Goal: Book appointment/travel/reservation

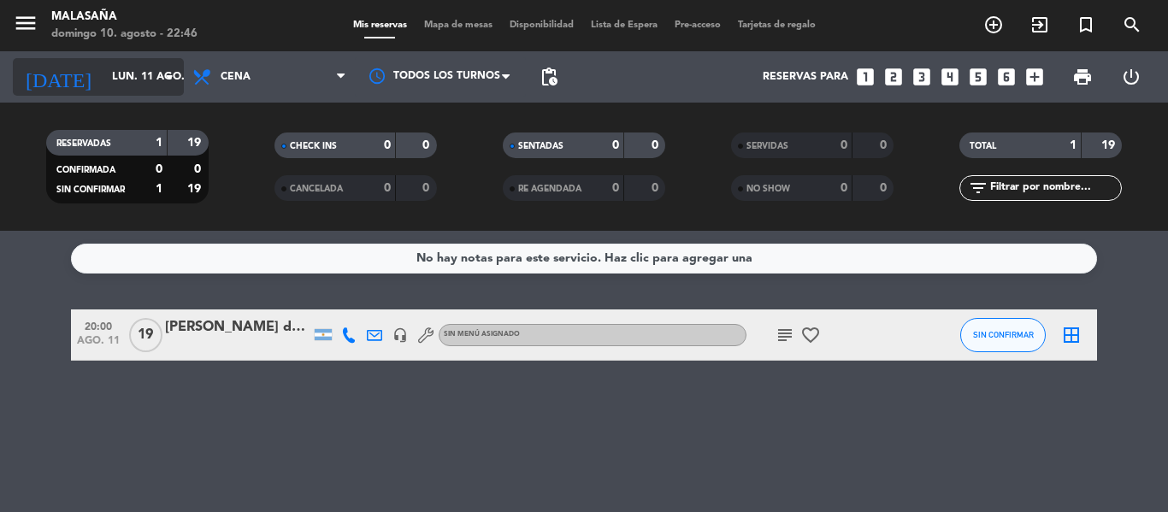
click at [131, 62] on input "lun. 11 ago." at bounding box center [175, 76] width 145 height 29
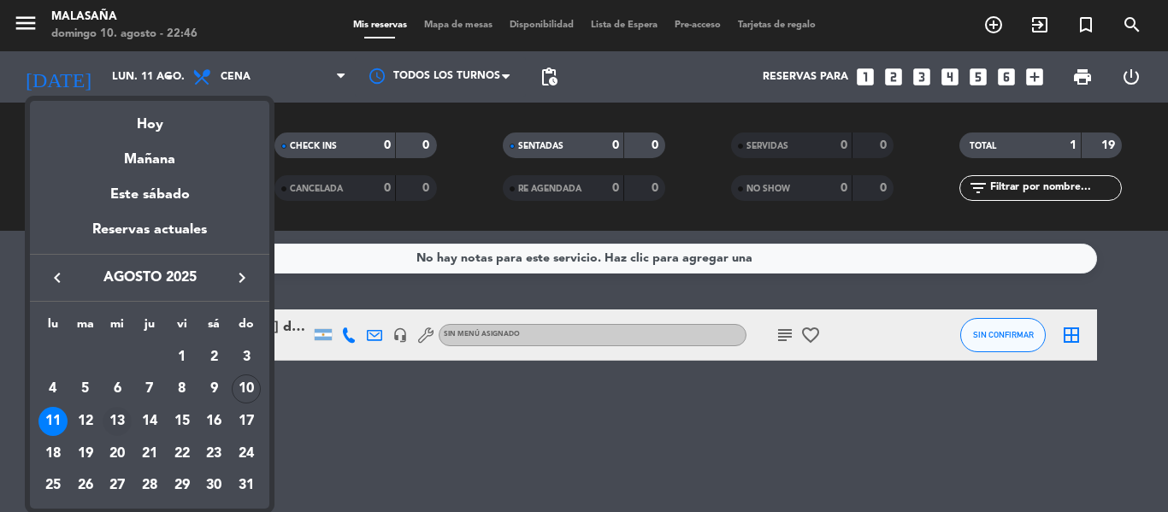
click at [114, 428] on div "13" at bounding box center [117, 421] width 29 height 29
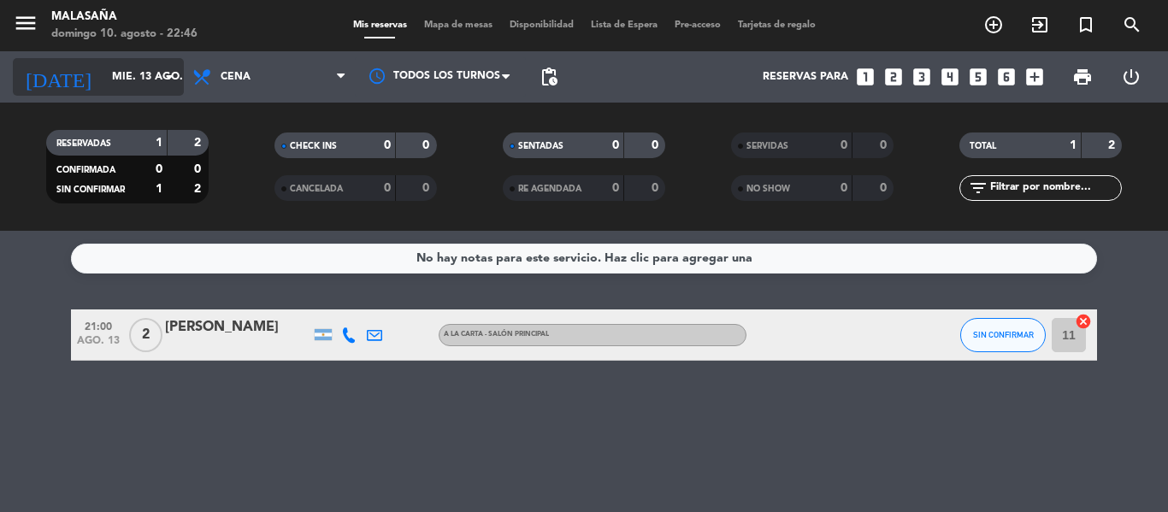
click at [115, 81] on input "mié. 13 ago." at bounding box center [175, 76] width 145 height 29
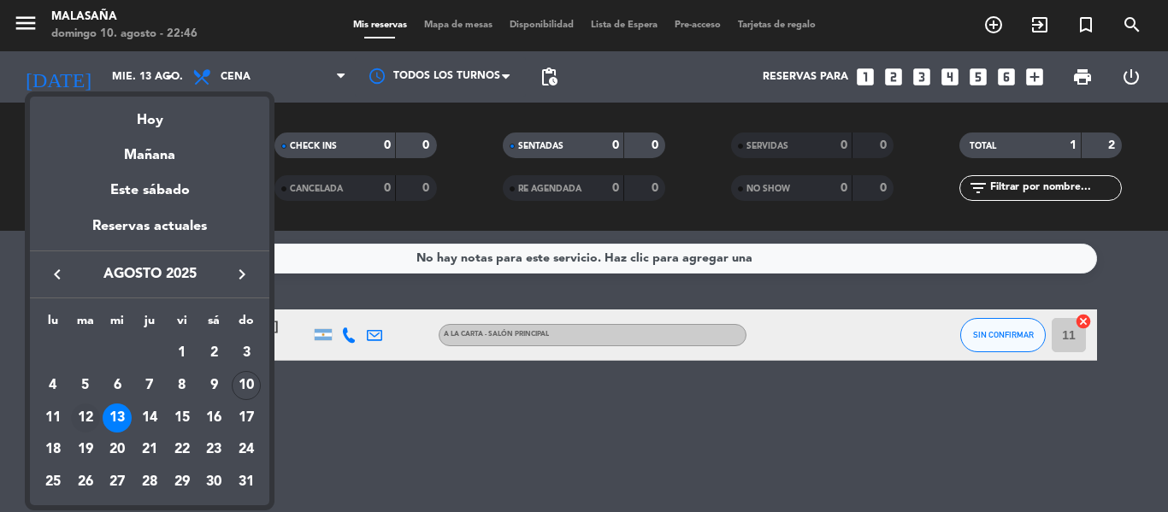
click at [87, 418] on div "12" at bounding box center [85, 418] width 29 height 29
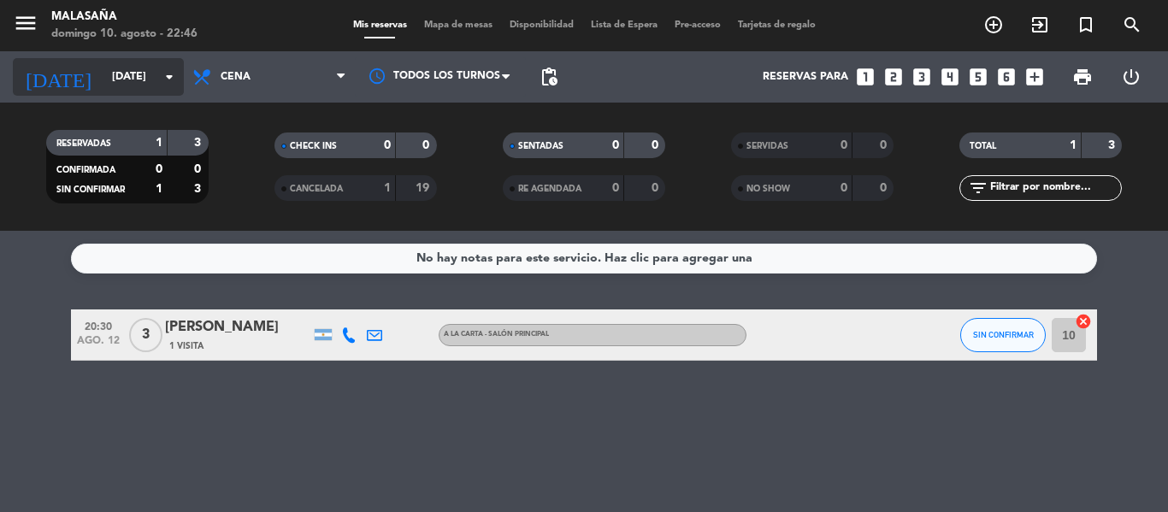
click at [106, 61] on div "[DATE] [DATE] arrow_drop_down" at bounding box center [98, 77] width 171 height 38
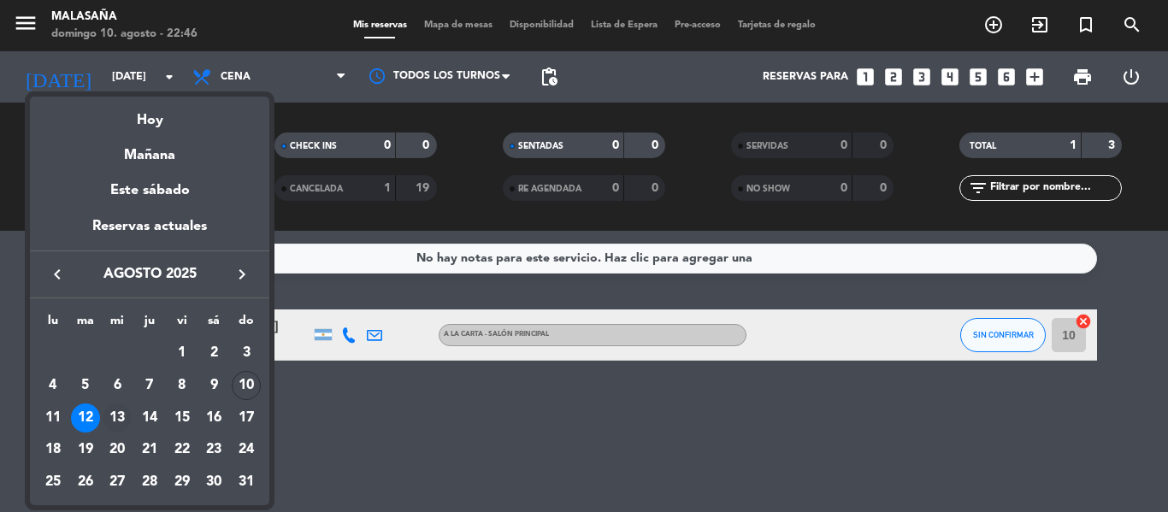
click at [124, 413] on div "13" at bounding box center [117, 418] width 29 height 29
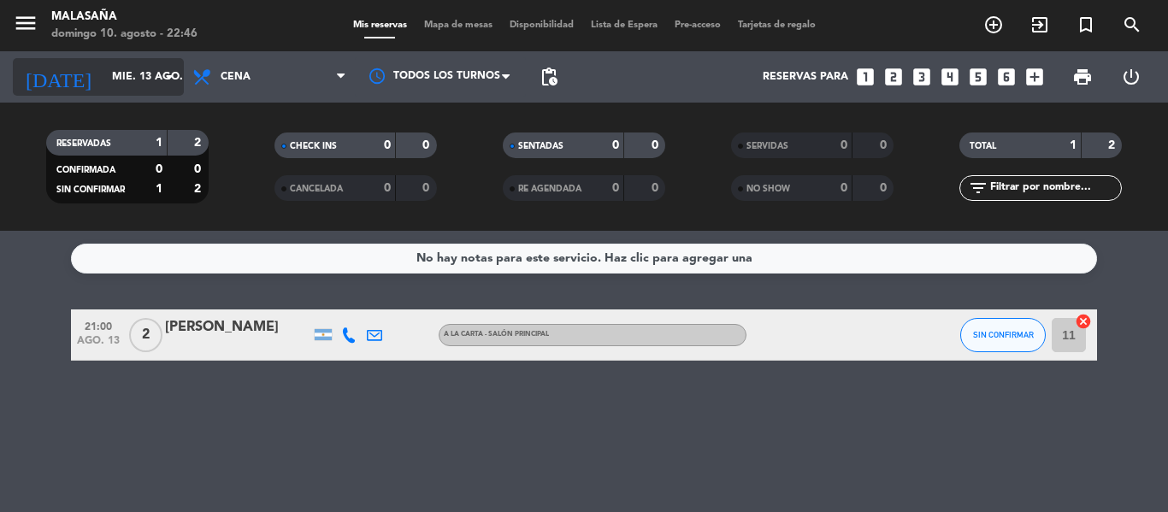
click at [133, 83] on input "mié. 13 ago." at bounding box center [175, 76] width 145 height 29
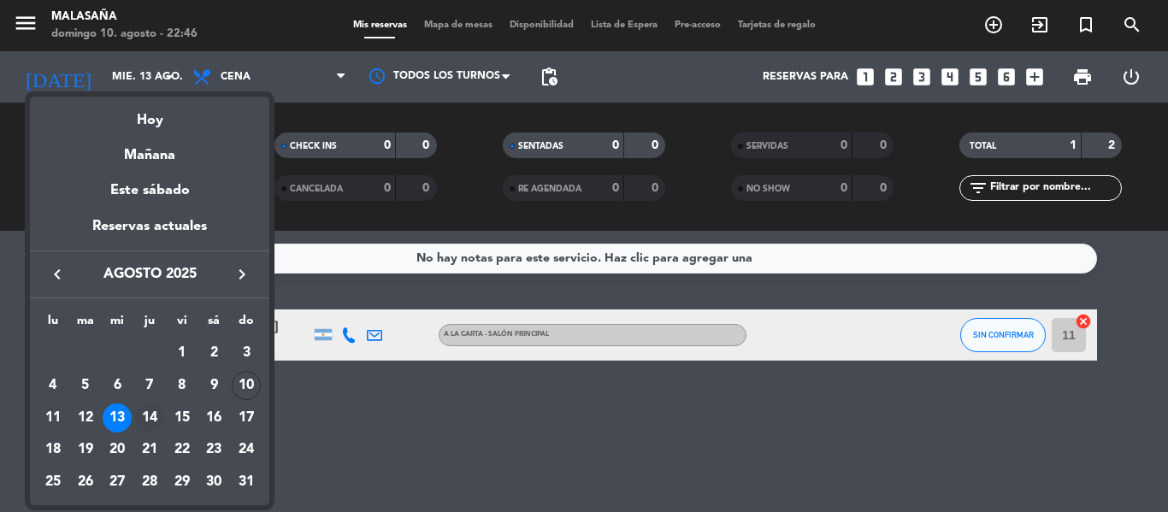
click at [157, 408] on div "14" at bounding box center [149, 418] width 29 height 29
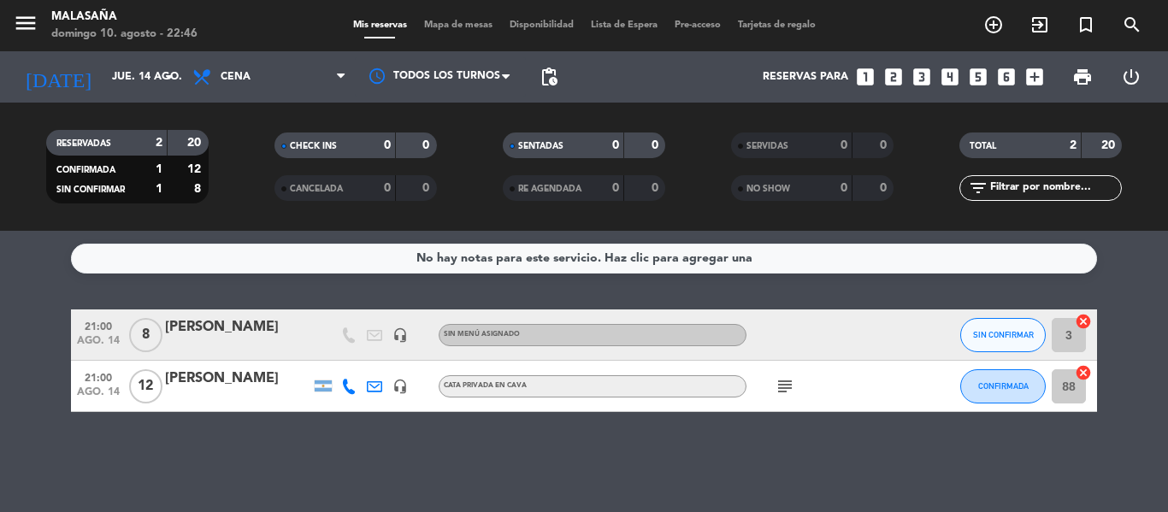
click at [781, 393] on icon "subject" at bounding box center [785, 386] width 21 height 21
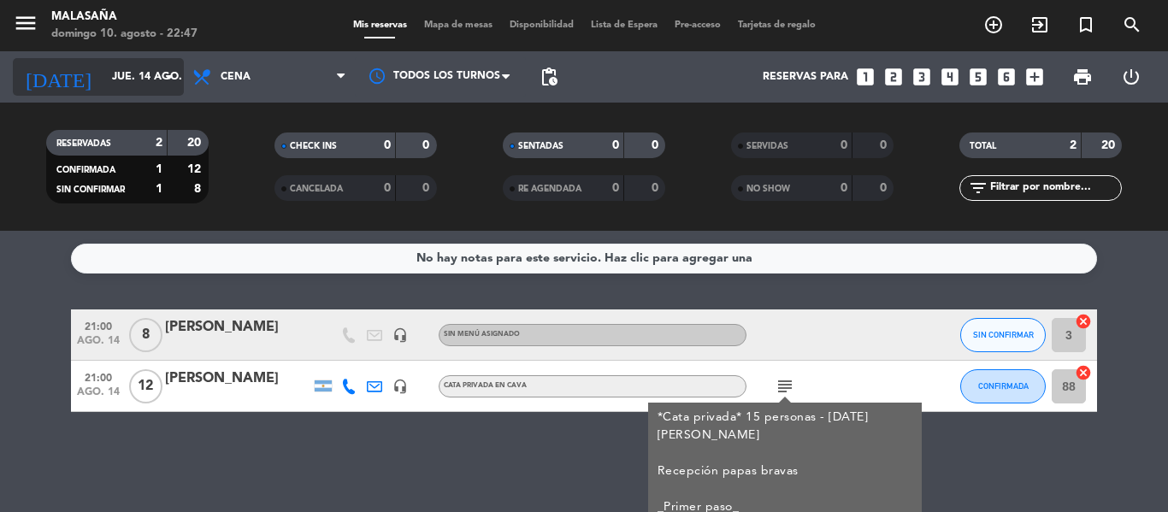
click at [113, 85] on input "jue. 14 ago." at bounding box center [175, 76] width 145 height 29
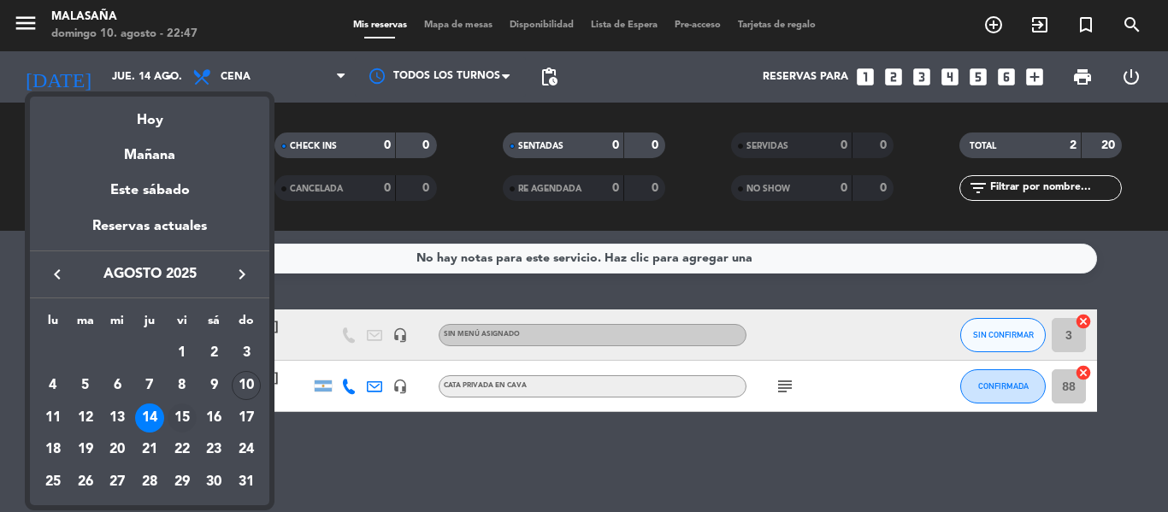
click at [185, 422] on div "15" at bounding box center [182, 418] width 29 height 29
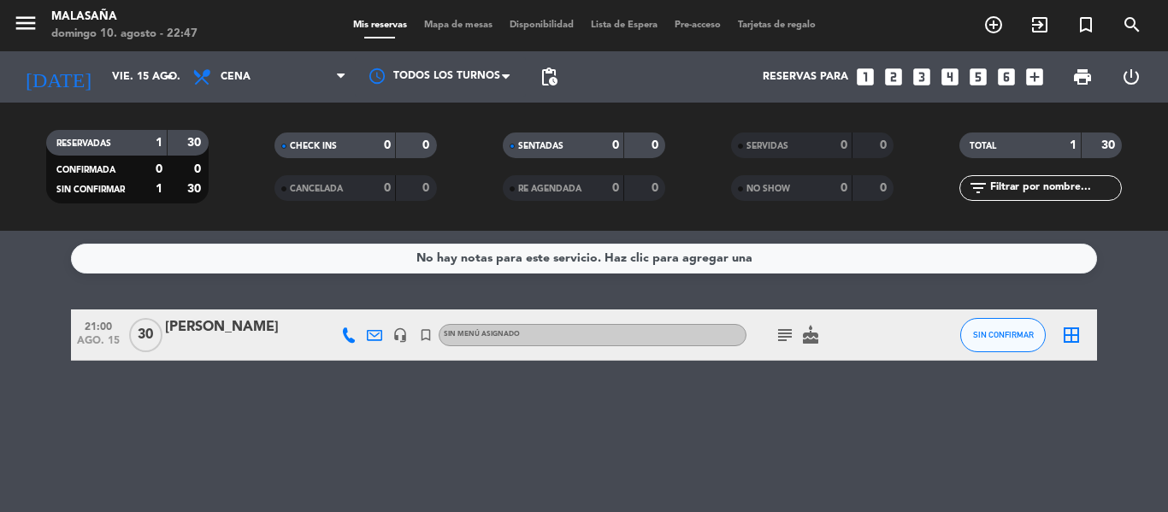
click at [784, 344] on icon "subject" at bounding box center [785, 335] width 21 height 21
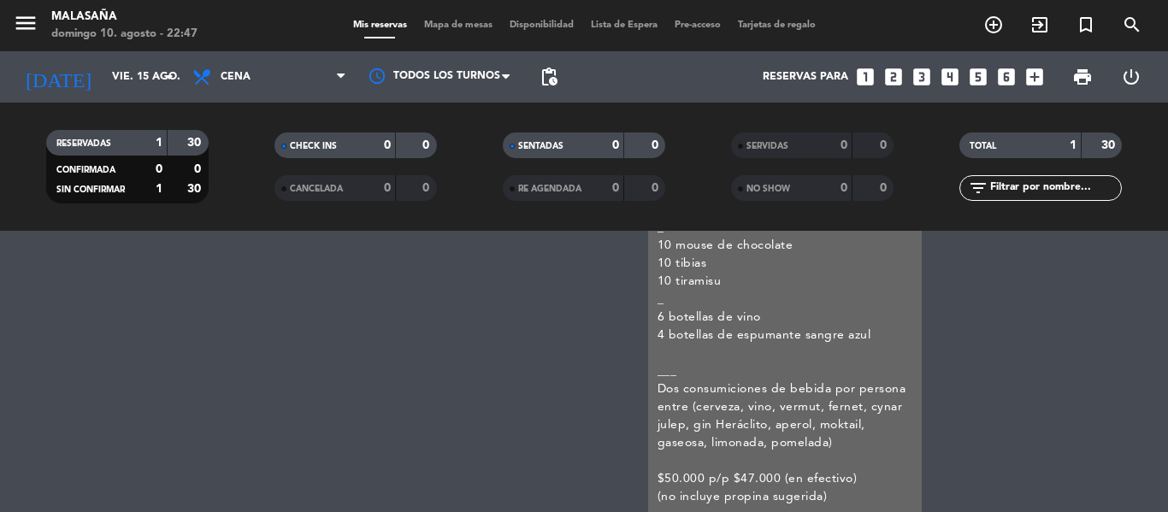
scroll to position [318, 0]
click at [352, 388] on div "No hay notas para este servicio. Haz clic para agregar una 21:00 [DATE] [PERSON…" at bounding box center [584, 371] width 1168 height 281
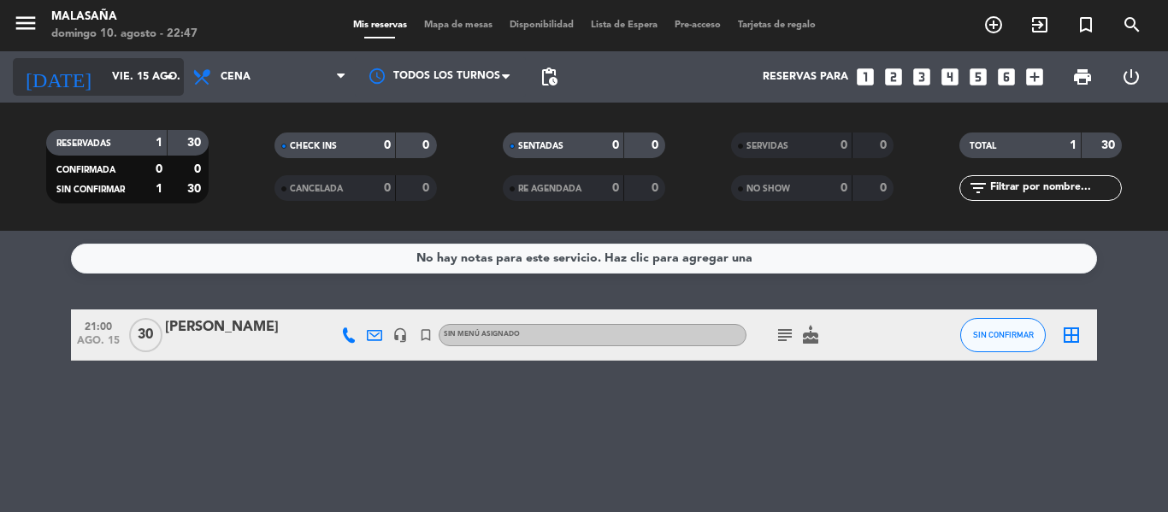
click at [121, 81] on input "vie. 15 ago." at bounding box center [175, 76] width 145 height 29
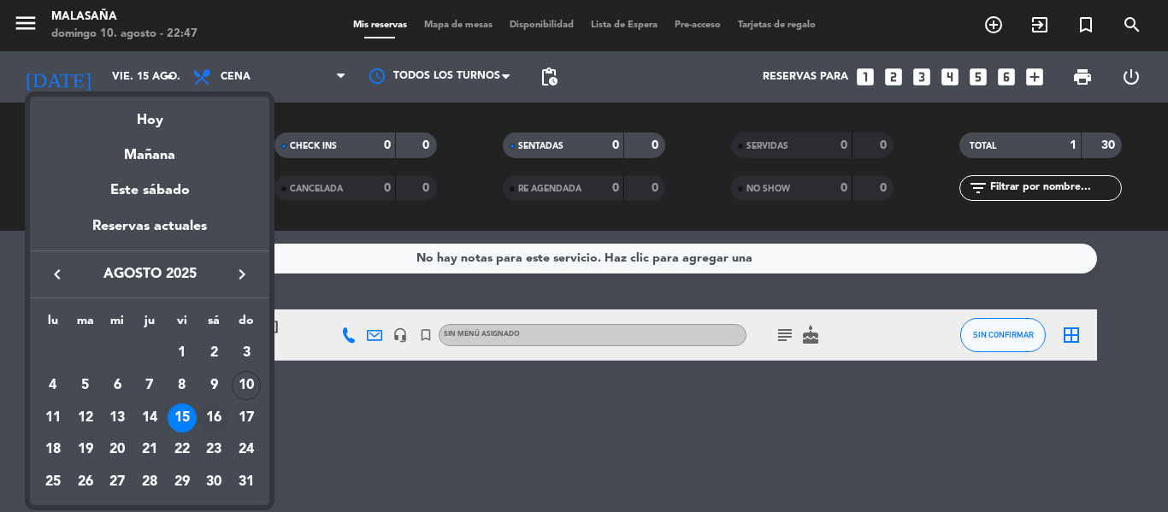
click at [220, 415] on div "16" at bounding box center [213, 418] width 29 height 29
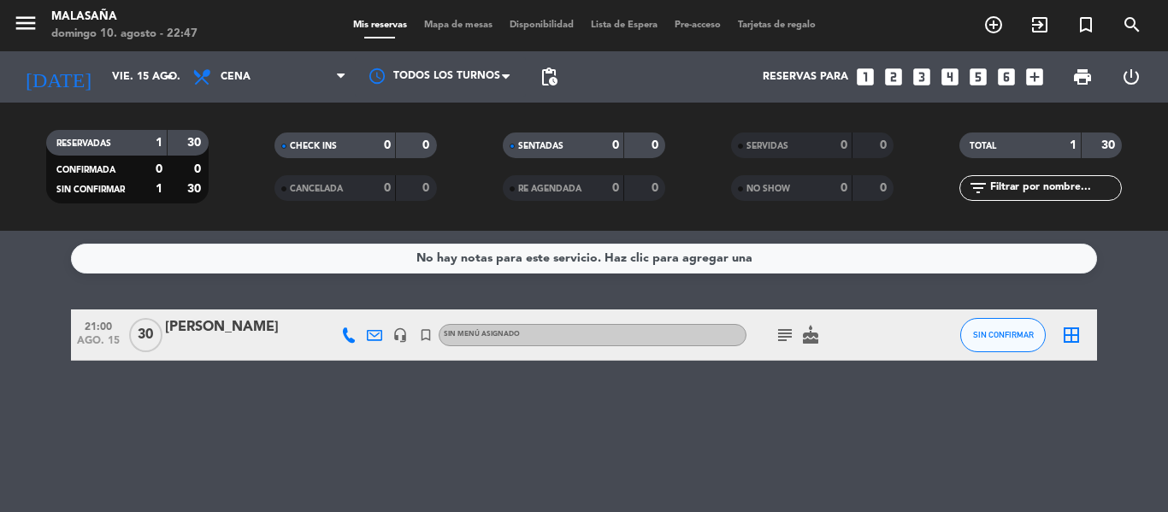
type input "sáb. 16 ago."
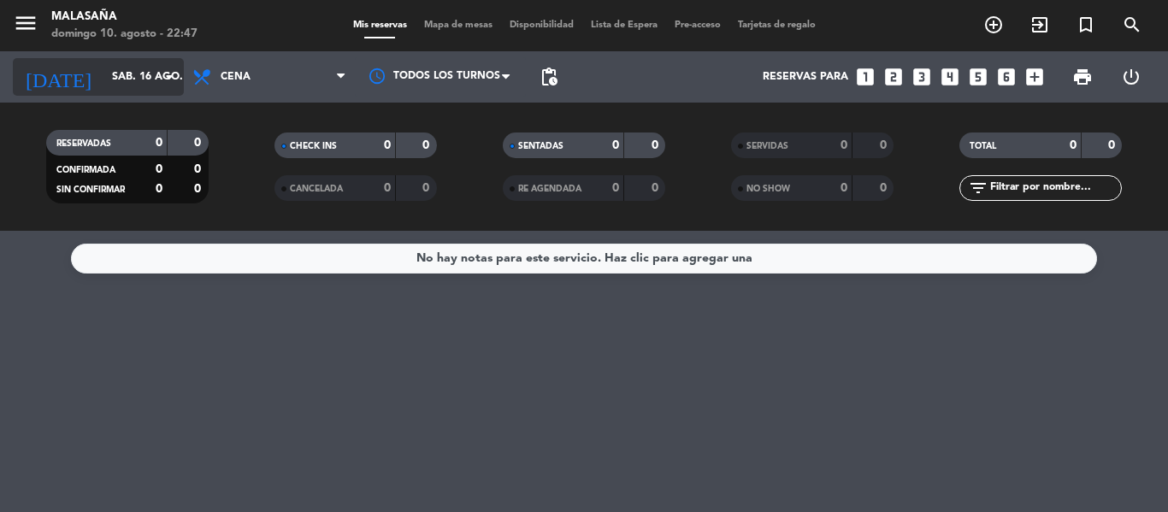
click at [115, 82] on input "sáb. 16 ago." at bounding box center [175, 76] width 145 height 29
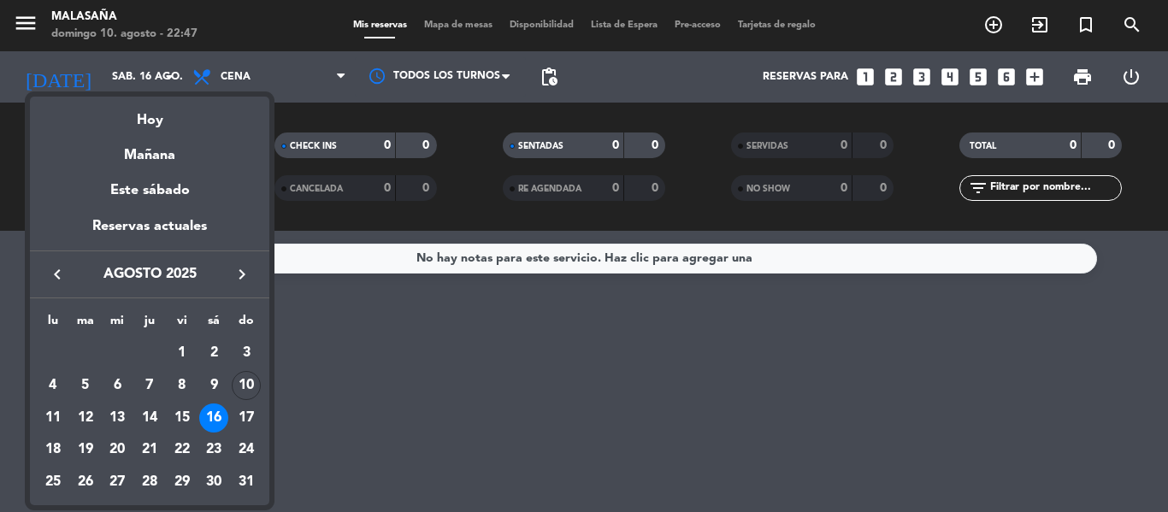
click at [415, 396] on div at bounding box center [584, 256] width 1168 height 512
